Goal: Information Seeking & Learning: Learn about a topic

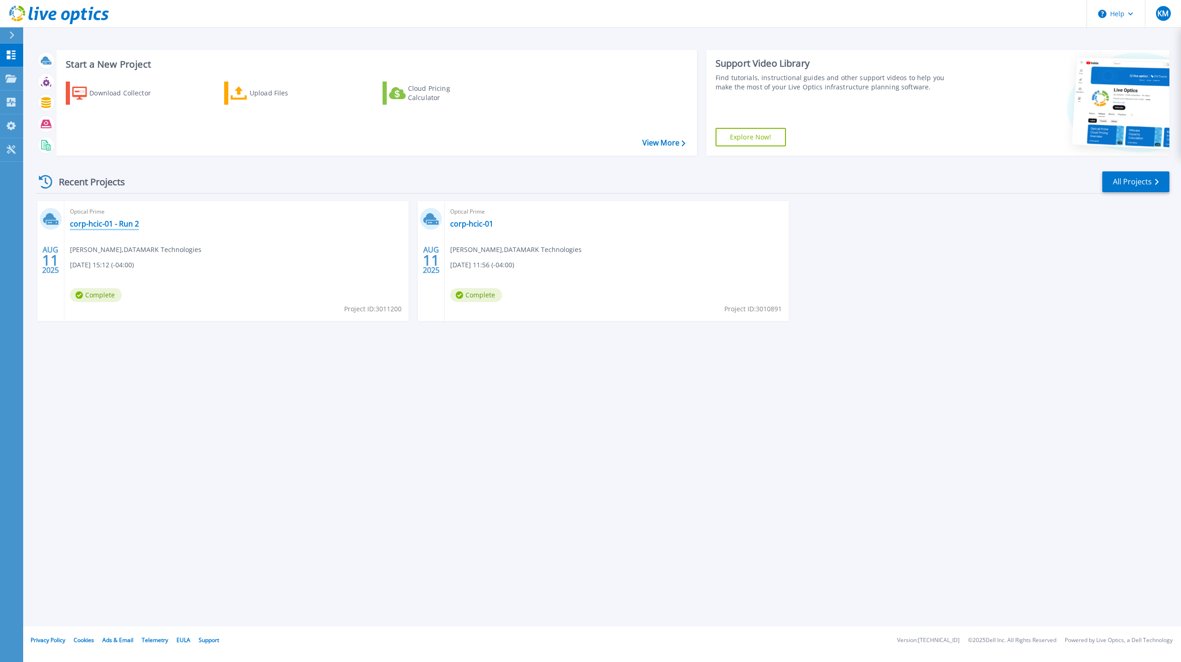
click at [118, 224] on link "corp-hcic-01 - Run 2" at bounding box center [104, 223] width 69 height 9
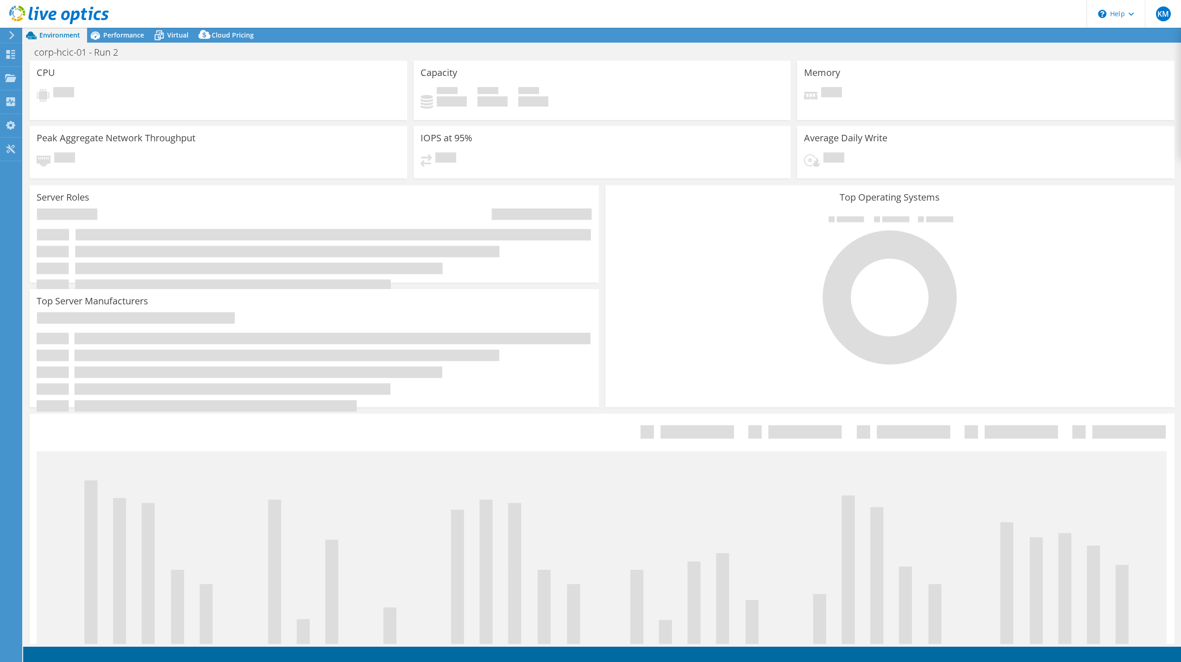
select select "USD"
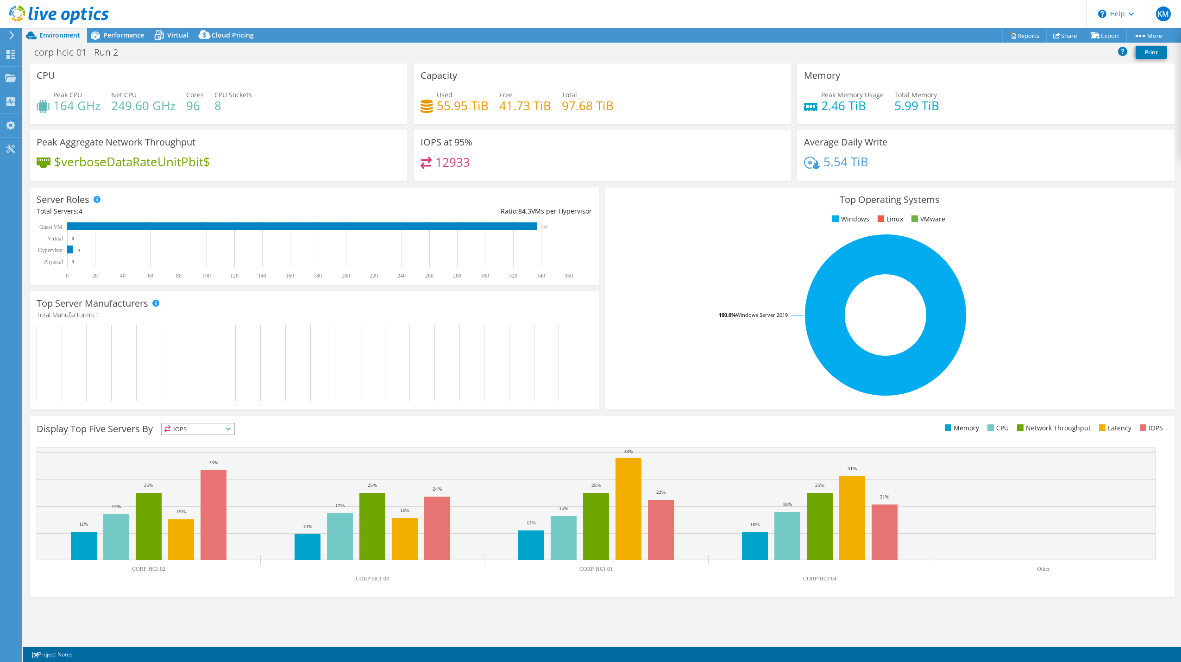
click at [687, 399] on div "Top Operating Systems Windows Linux VMware 100.0% Windows Server 2019" at bounding box center [889, 299] width 569 height 222
click at [828, 164] on h4 "5.54 TiB" at bounding box center [845, 162] width 45 height 10
click at [832, 144] on h3 "Average Daily Write" at bounding box center [845, 142] width 83 height 10
click at [829, 158] on h4 "5.54 TiB" at bounding box center [845, 162] width 45 height 10
click at [829, 142] on h3 "Average Daily Write" at bounding box center [845, 142] width 83 height 10
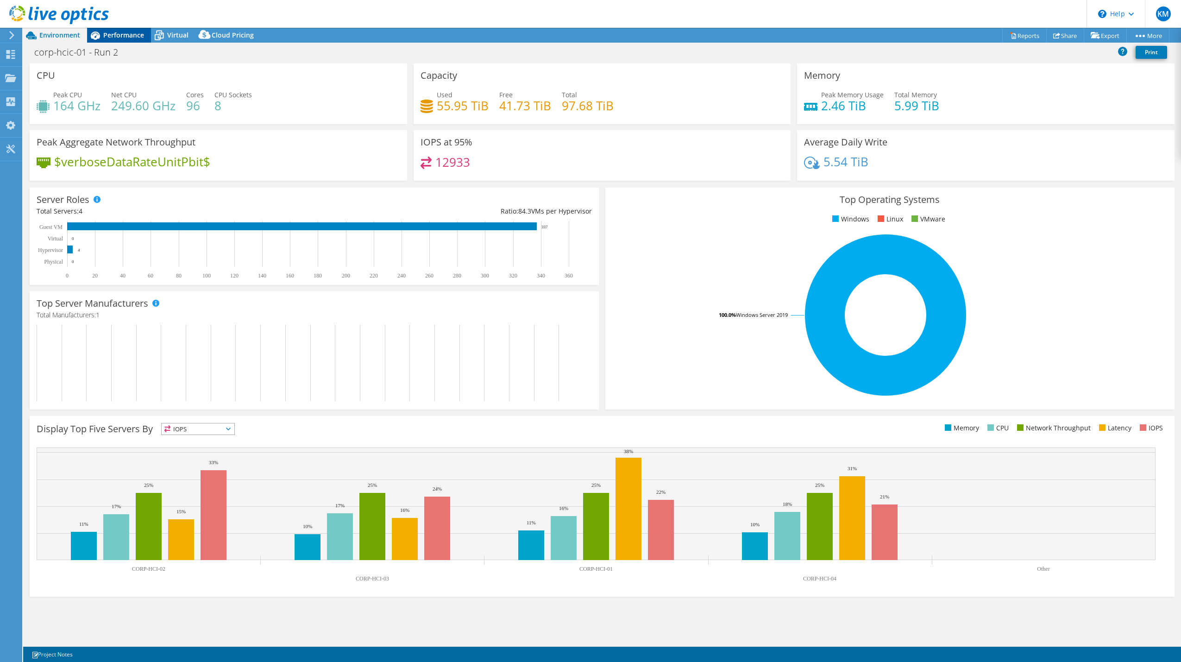
click at [119, 34] on span "Performance" at bounding box center [123, 35] width 41 height 9
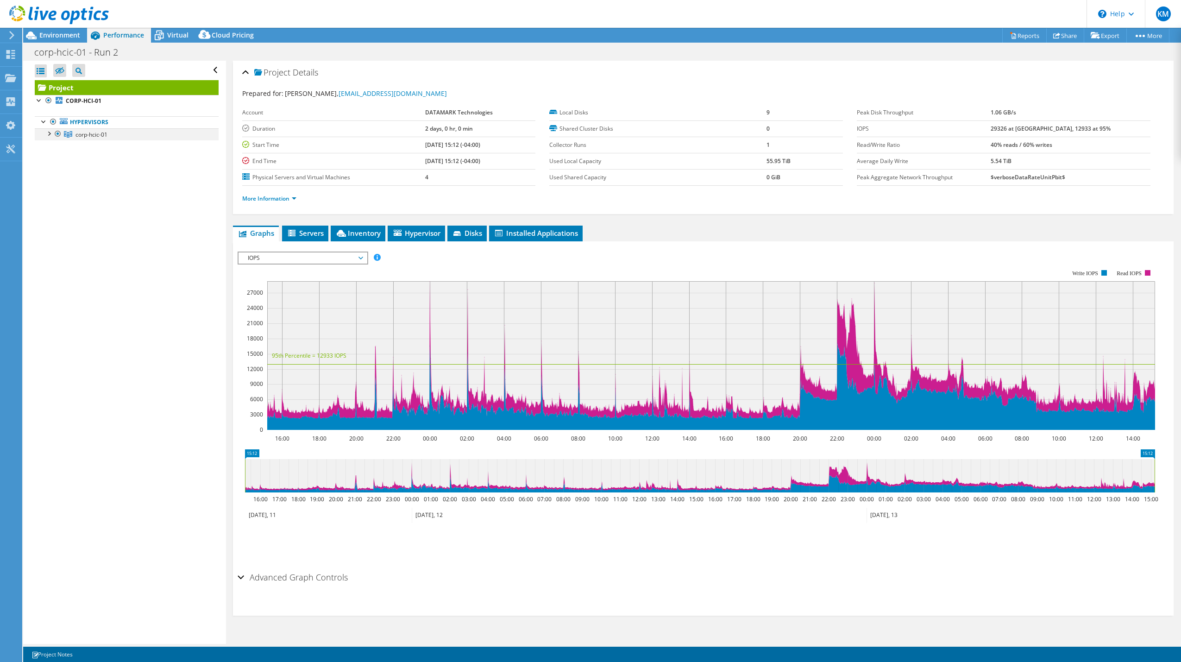
click at [51, 136] on div at bounding box center [48, 132] width 9 height 9
click at [298, 232] on span "Servers" at bounding box center [305, 232] width 37 height 9
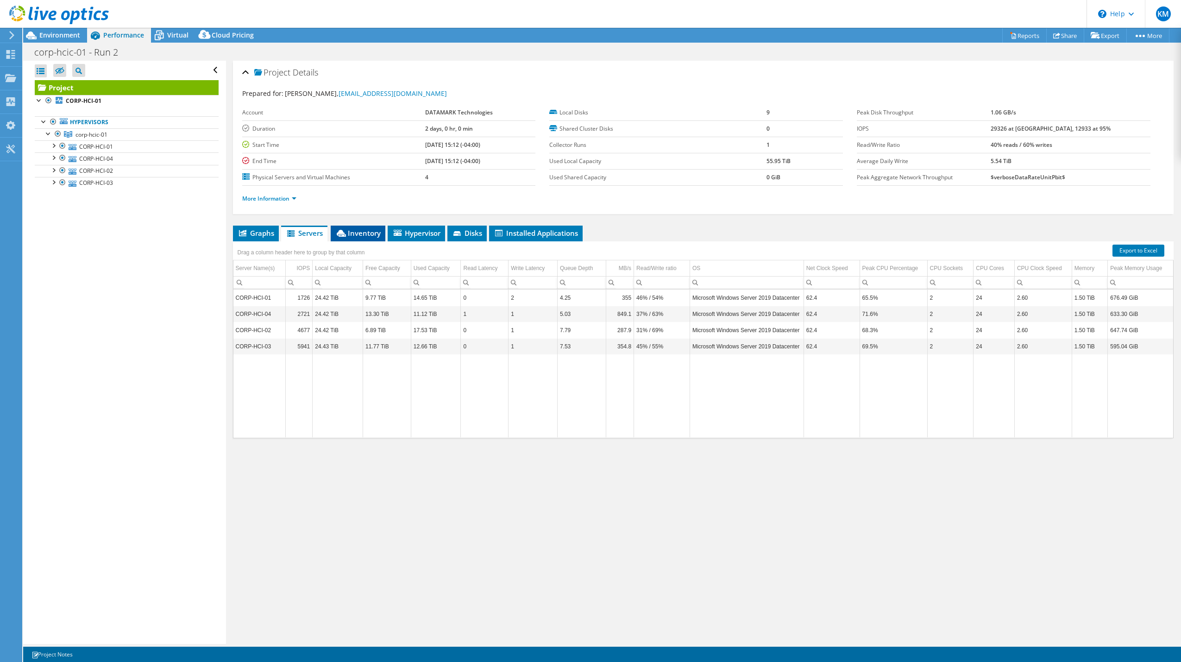
click at [356, 240] on li "Inventory" at bounding box center [358, 234] width 55 height 16
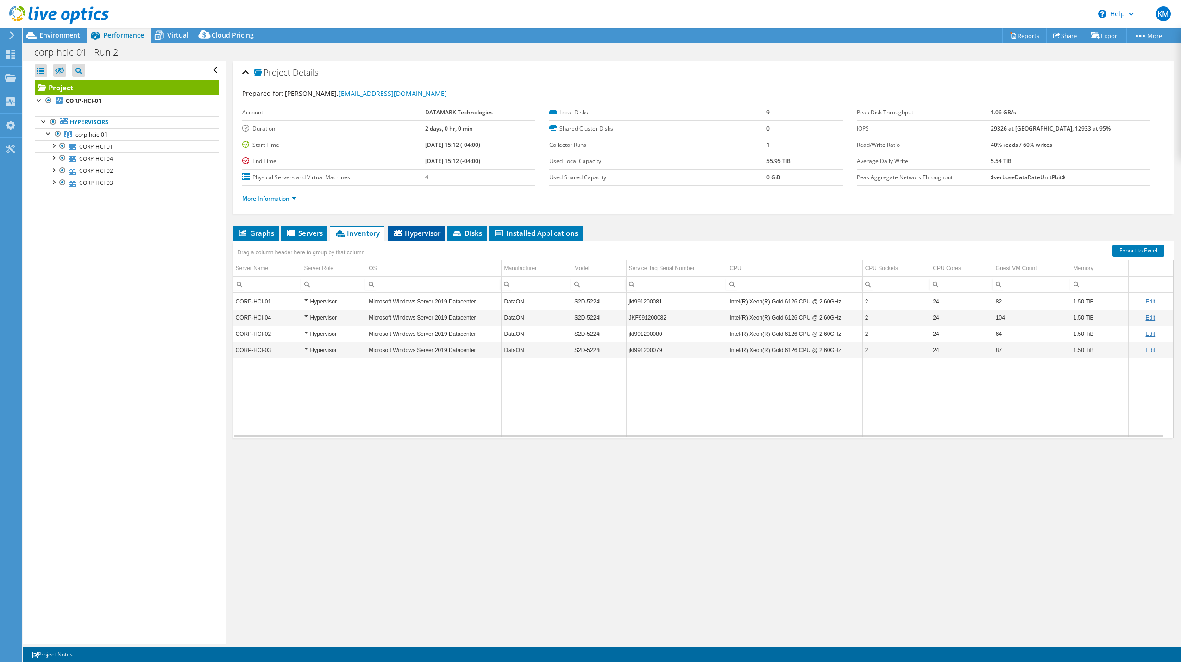
click at [404, 233] on span "Hypervisor" at bounding box center [416, 232] width 48 height 9
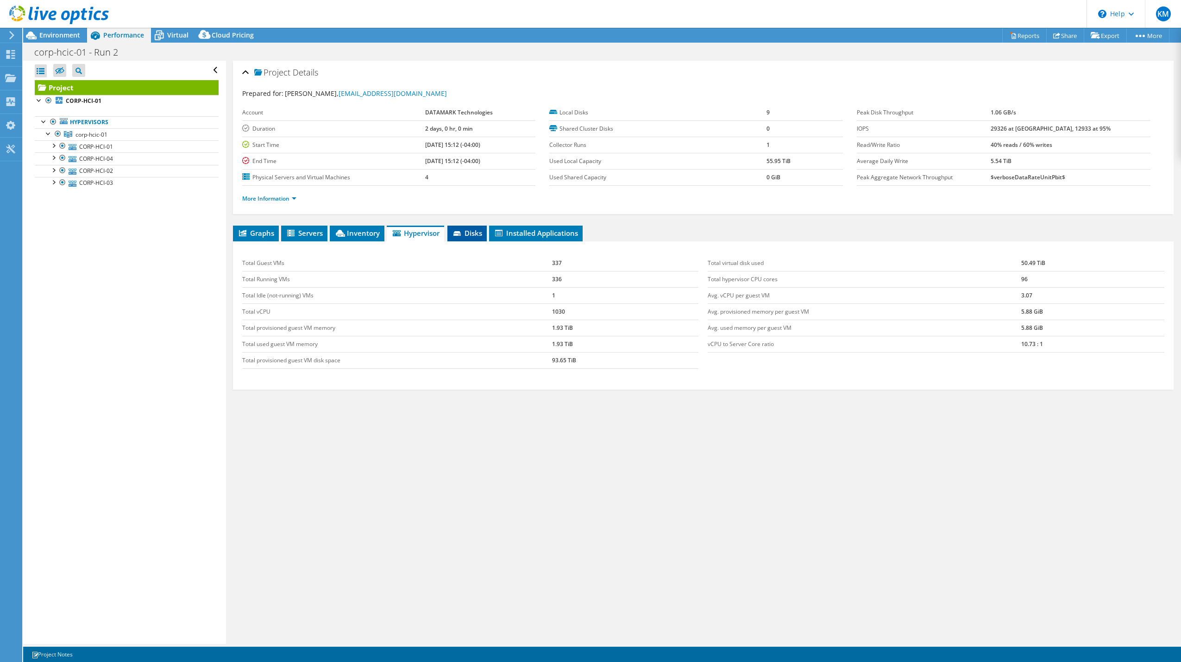
click at [470, 233] on span "Disks" at bounding box center [467, 232] width 30 height 9
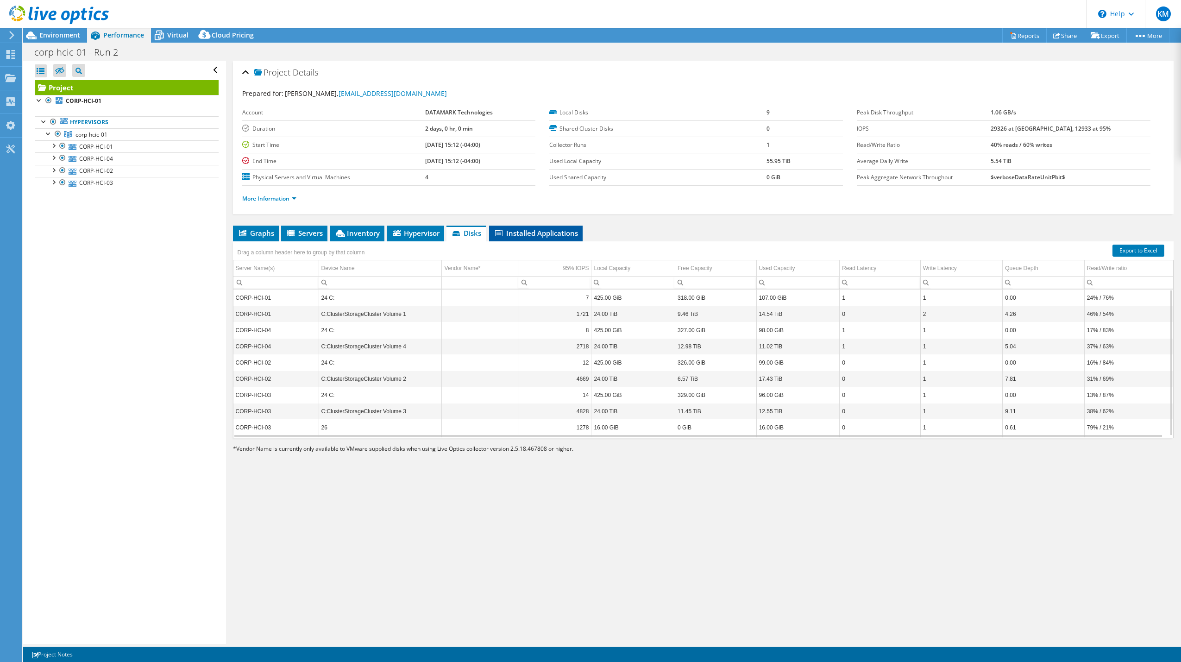
click at [530, 237] on span "Installed Applications" at bounding box center [536, 232] width 84 height 9
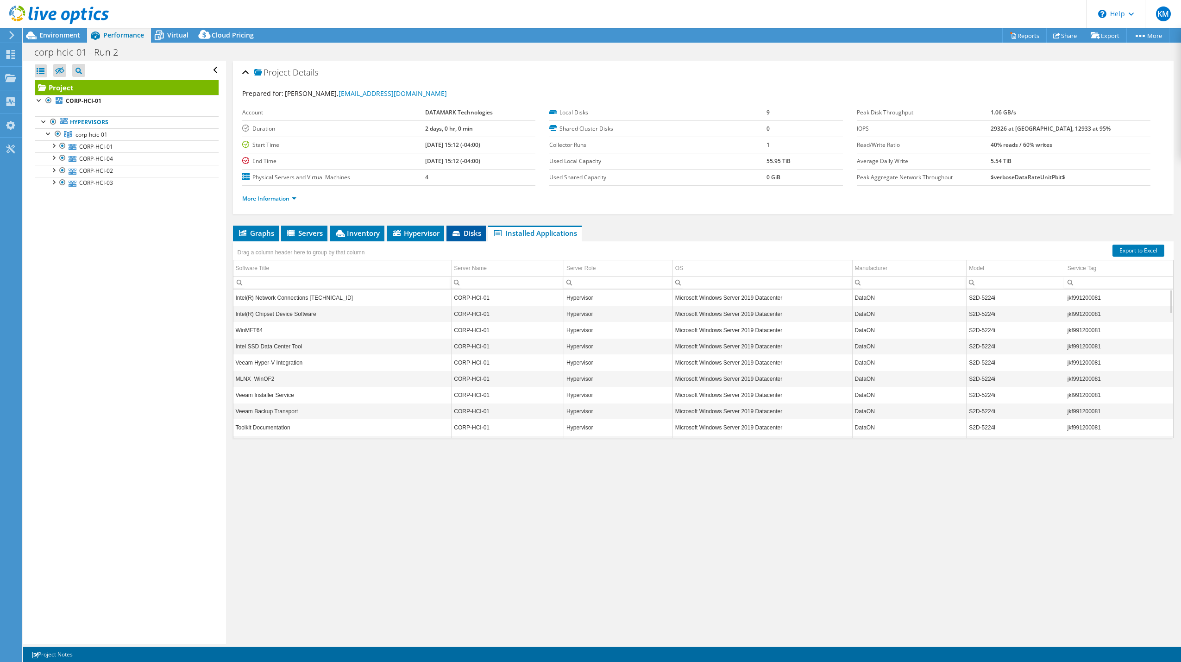
click at [466, 233] on span "Disks" at bounding box center [466, 232] width 30 height 9
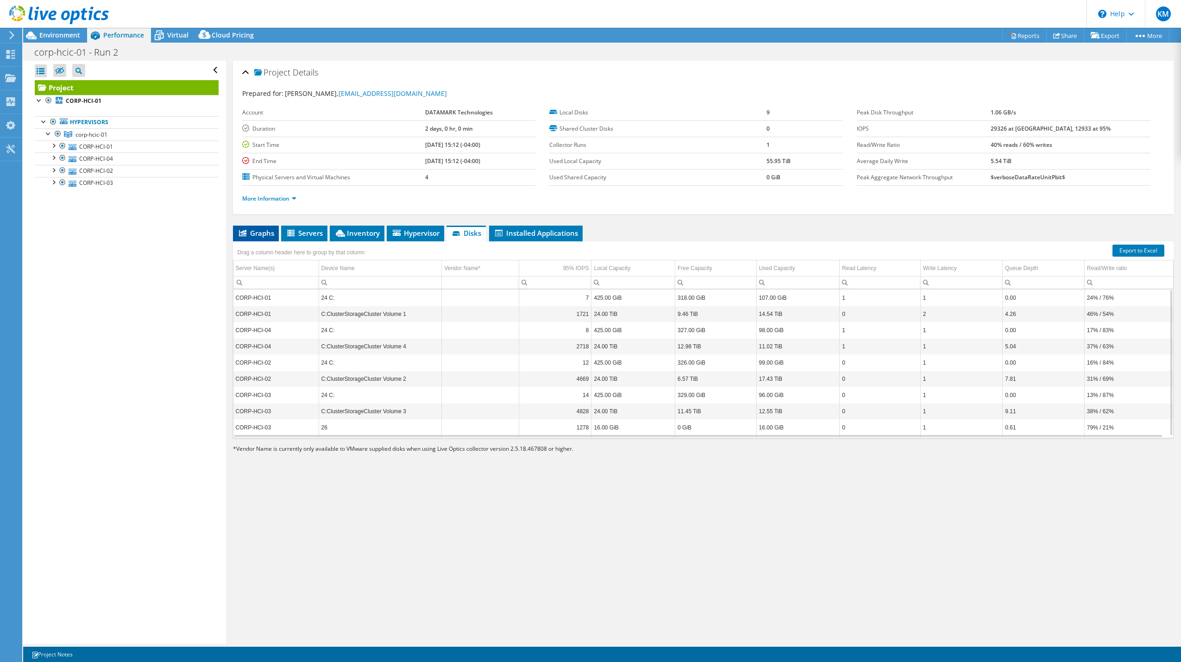
click at [265, 235] on span "Graphs" at bounding box center [256, 232] width 37 height 9
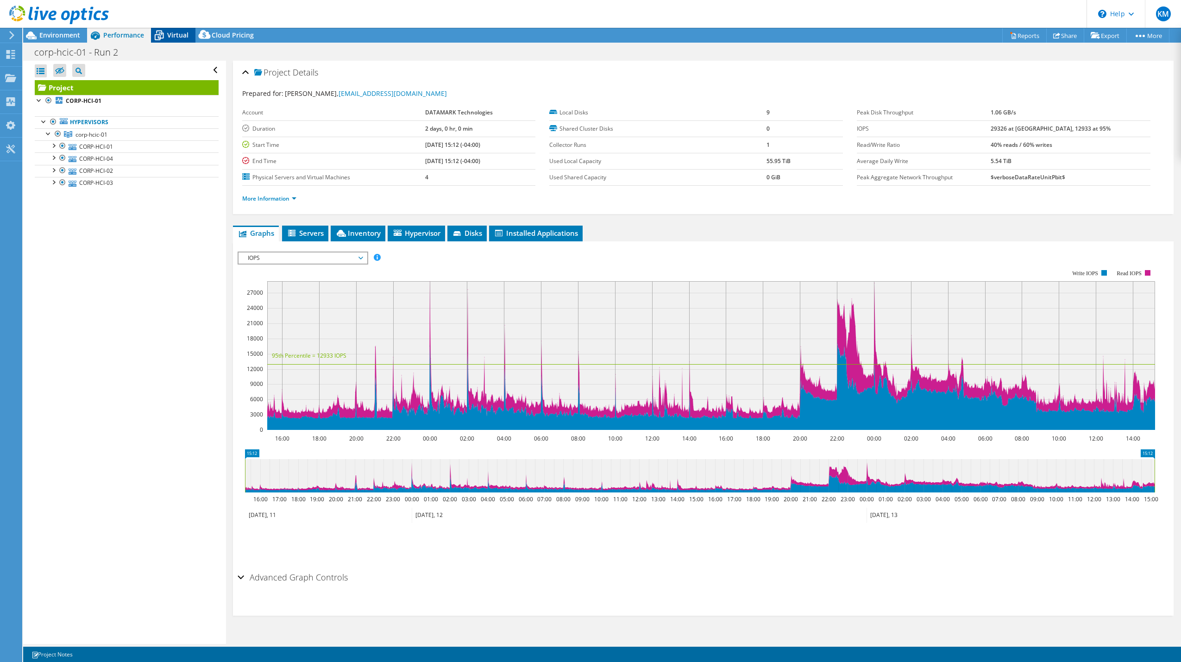
click at [176, 34] on span "Virtual" at bounding box center [177, 35] width 21 height 9
